Goal: Information Seeking & Learning: Learn about a topic

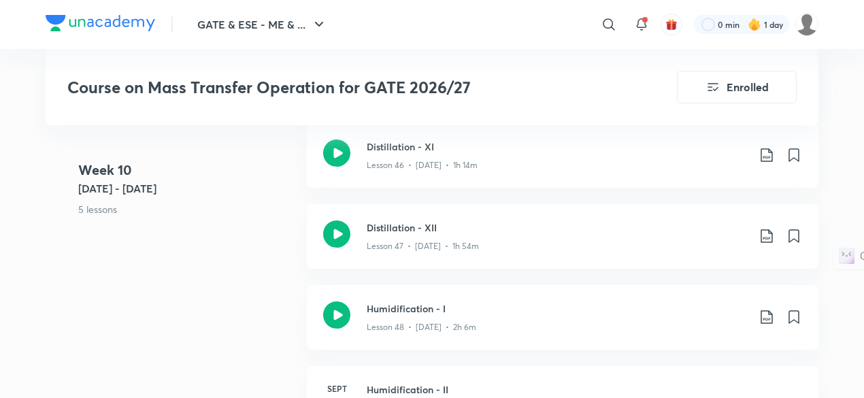
scroll to position [5104, 0]
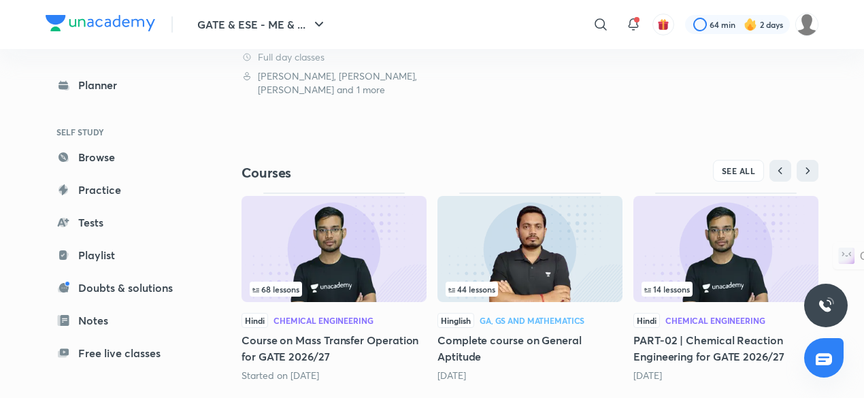
scroll to position [399, 0]
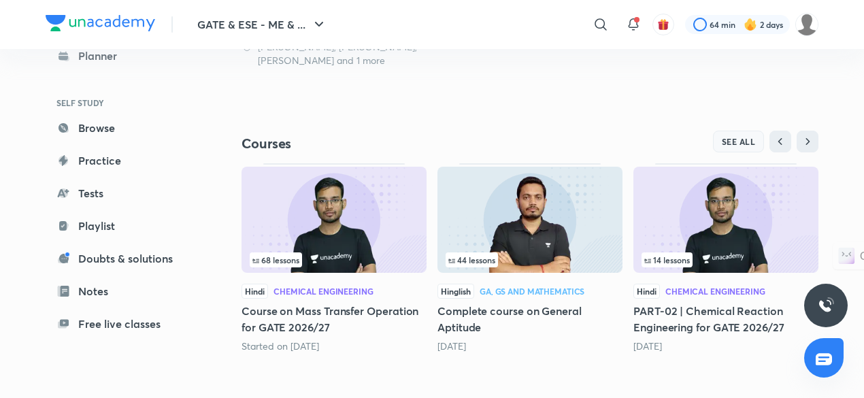
click at [740, 139] on span "SEE ALL" at bounding box center [739, 142] width 34 height 10
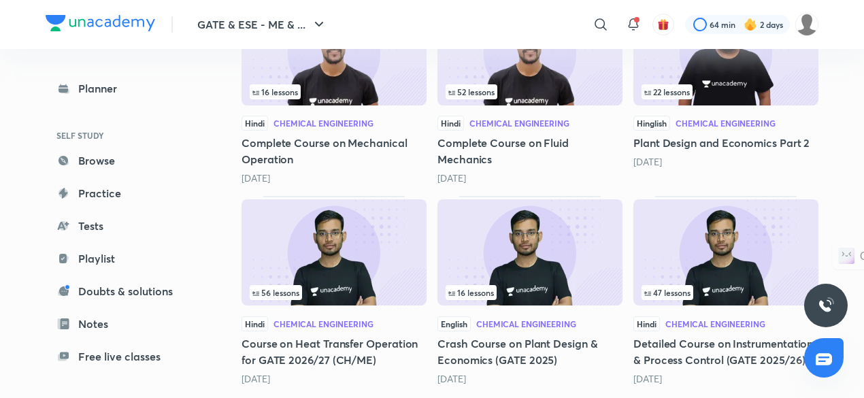
scroll to position [693, 0]
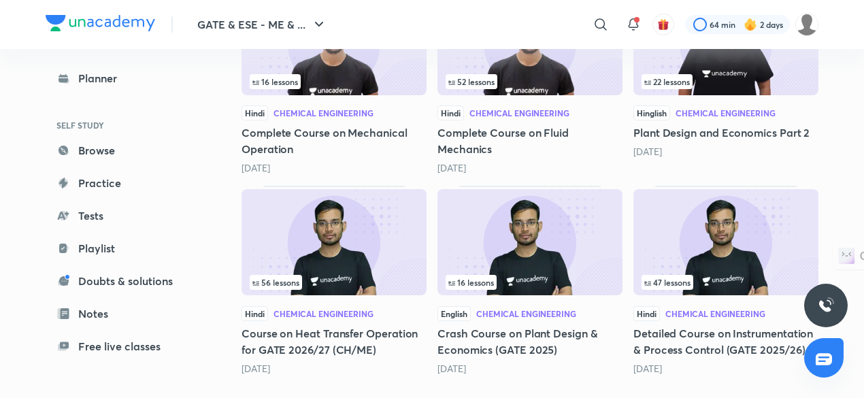
click at [718, 222] on img at bounding box center [725, 242] width 185 height 106
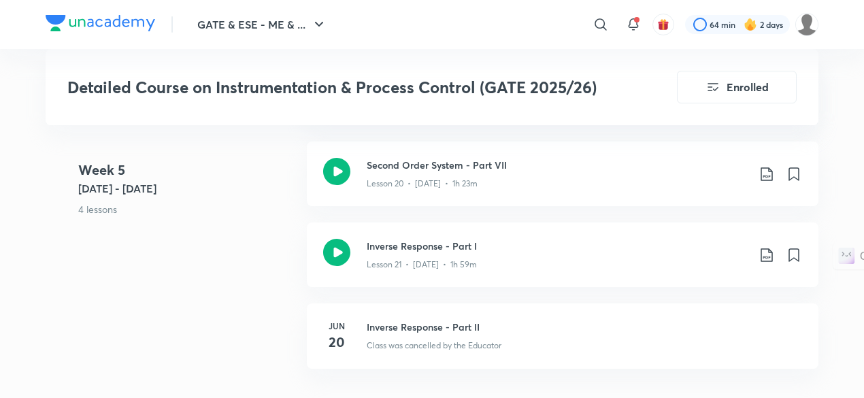
scroll to position [2624, 0]
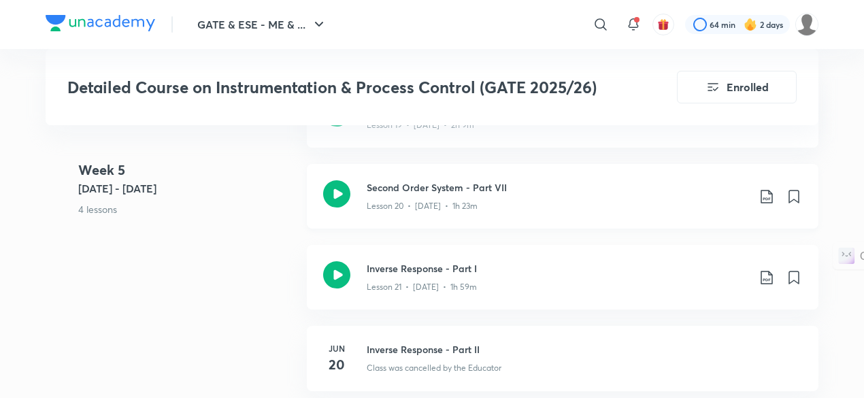
click at [435, 200] on p "Lesson 20 • [DATE] • 1h 23m" at bounding box center [422, 206] width 111 height 12
